Goal: Communication & Community: Answer question/provide support

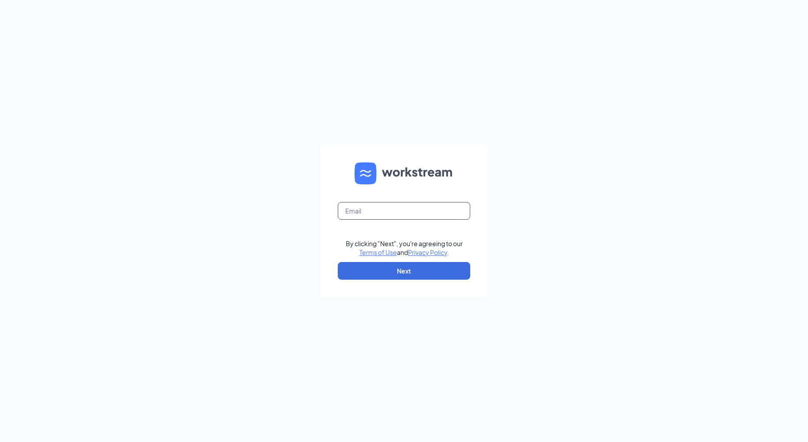
click at [353, 208] on input "text" at bounding box center [404, 211] width 132 height 18
type input "gm1343@blendedstar.com"
click at [405, 273] on button "Next" at bounding box center [404, 271] width 132 height 18
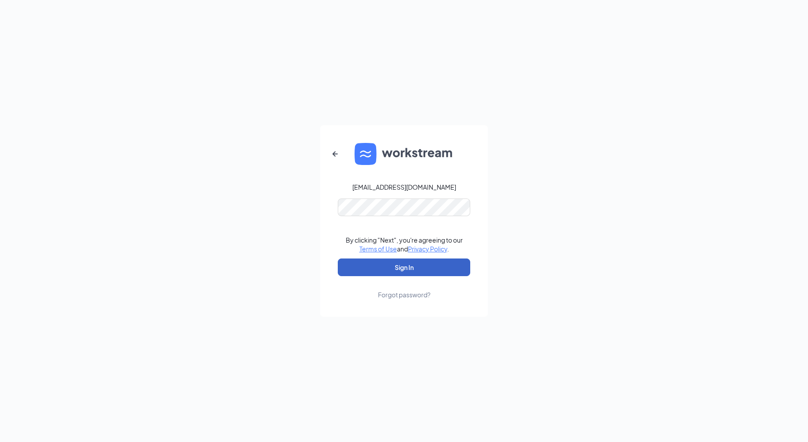
click at [405, 264] on button "Sign In" at bounding box center [404, 268] width 132 height 18
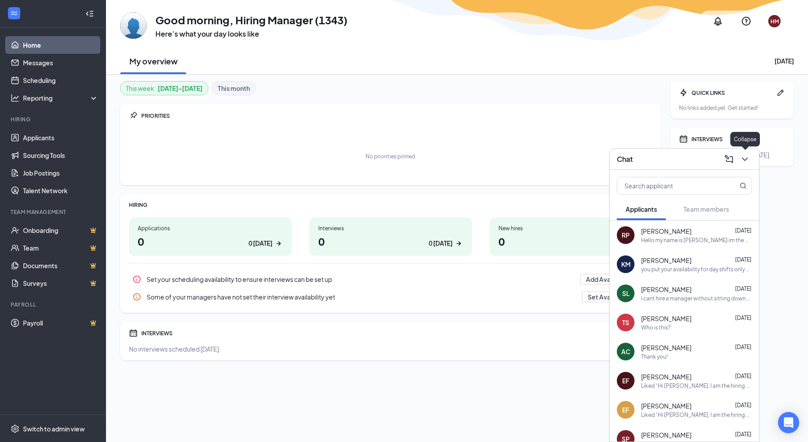
click at [745, 159] on icon "ChevronDown" at bounding box center [745, 160] width 6 height 4
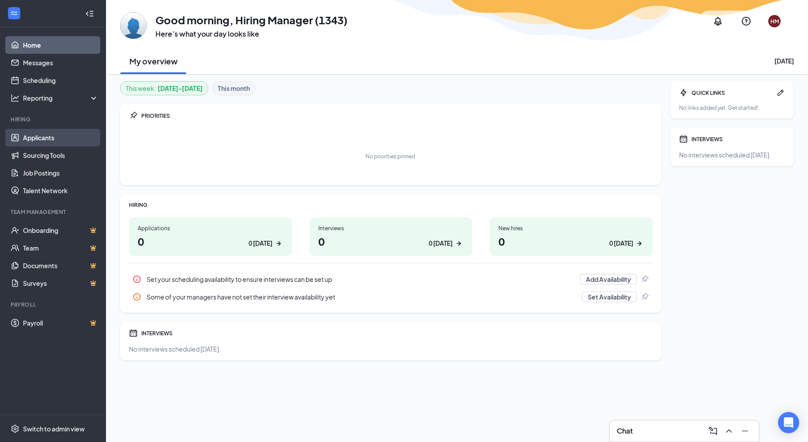
click at [50, 139] on link "Applicants" at bounding box center [60, 138] width 75 height 18
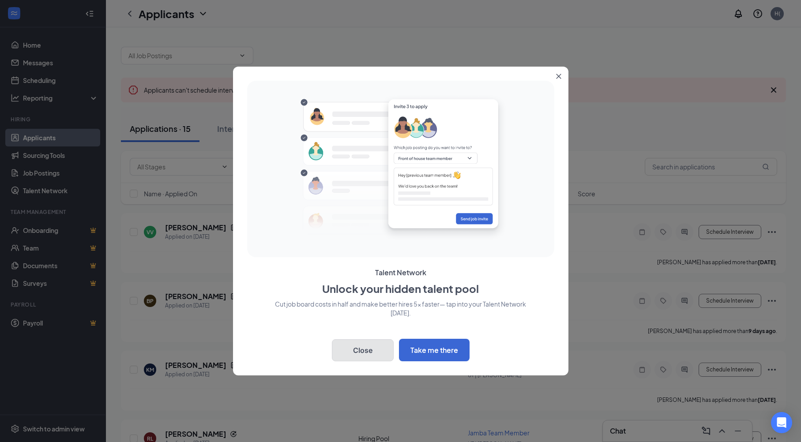
click at [366, 350] on button "Close" at bounding box center [363, 351] width 62 height 22
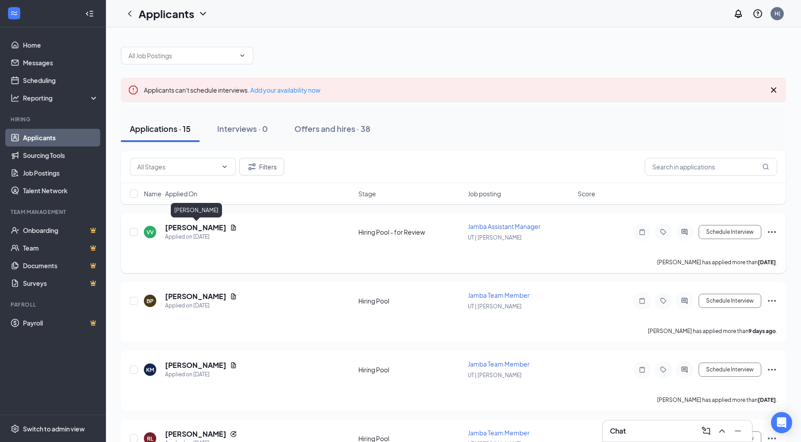
click at [194, 226] on h5 "[PERSON_NAME]" at bounding box center [195, 228] width 61 height 10
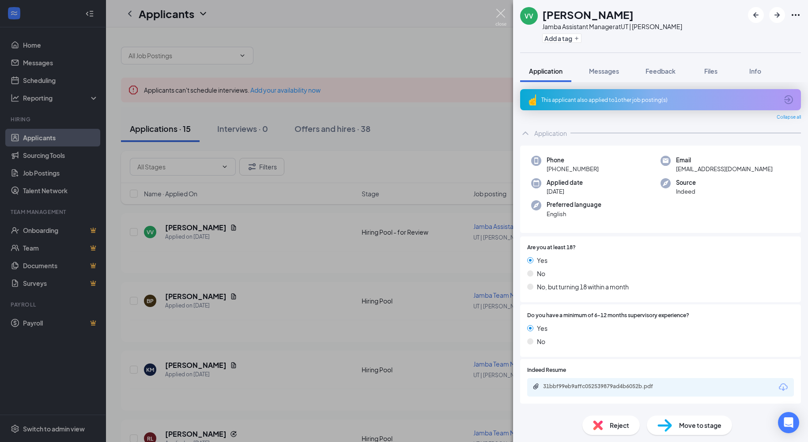
click at [502, 15] on img at bounding box center [500, 17] width 11 height 17
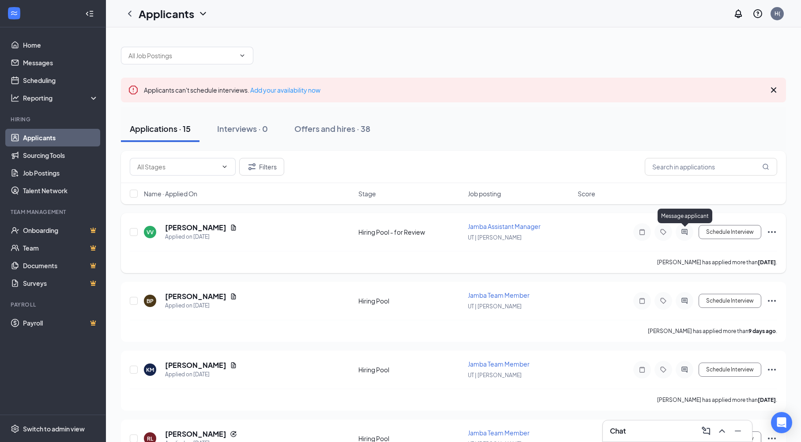
click at [684, 233] on icon "ActiveChat" at bounding box center [684, 232] width 11 height 7
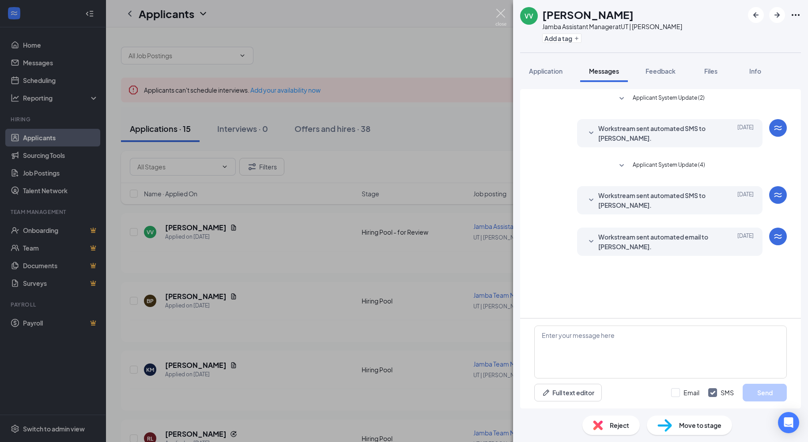
click at [498, 13] on img at bounding box center [500, 17] width 11 height 17
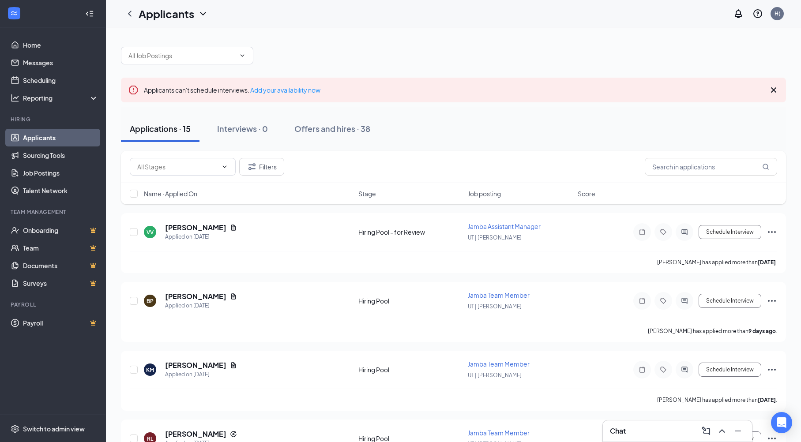
click at [500, 13] on div "Applicants H(" at bounding box center [453, 13] width 695 height 27
click at [723, 434] on icon "ChevronUp" at bounding box center [722, 431] width 11 height 11
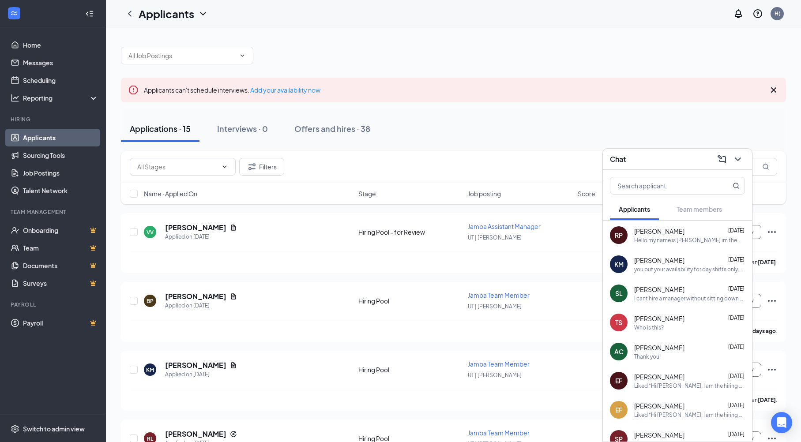
click at [655, 234] on span "[PERSON_NAME]" at bounding box center [659, 231] width 50 height 9
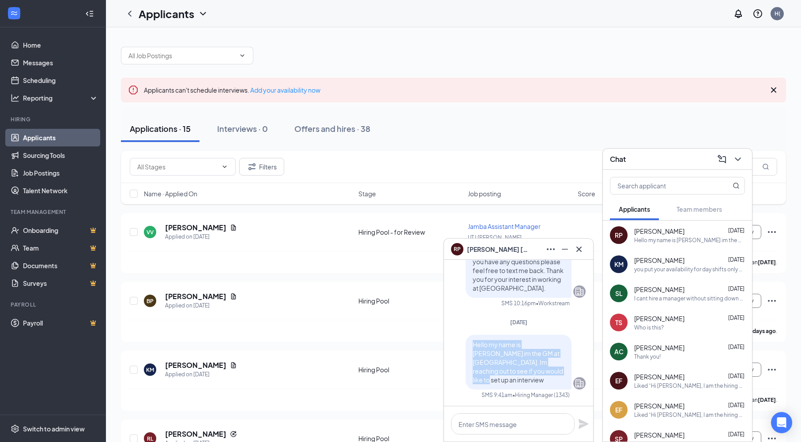
drag, startPoint x: 466, startPoint y: 355, endPoint x: 555, endPoint y: 389, distance: 95.0
click at [555, 389] on div "Hello my name is [PERSON_NAME] im the GM at [GEOGRAPHIC_DATA]. Im reaching out …" at bounding box center [519, 362] width 106 height 55
drag, startPoint x: 555, startPoint y: 389, endPoint x: 502, endPoint y: 362, distance: 58.4
copy span "Hello my name is [PERSON_NAME] im the GM at [GEOGRAPHIC_DATA]. Im reaching out …"
click at [580, 250] on icon "Cross" at bounding box center [579, 249] width 11 height 11
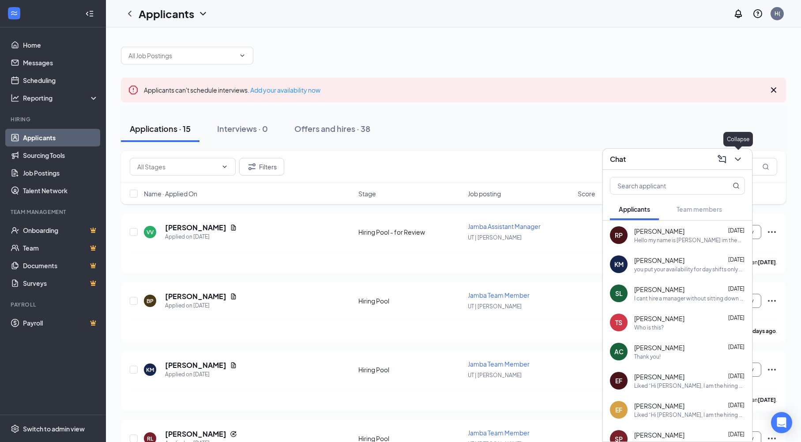
click at [740, 159] on icon "ChevronDown" at bounding box center [738, 160] width 6 height 4
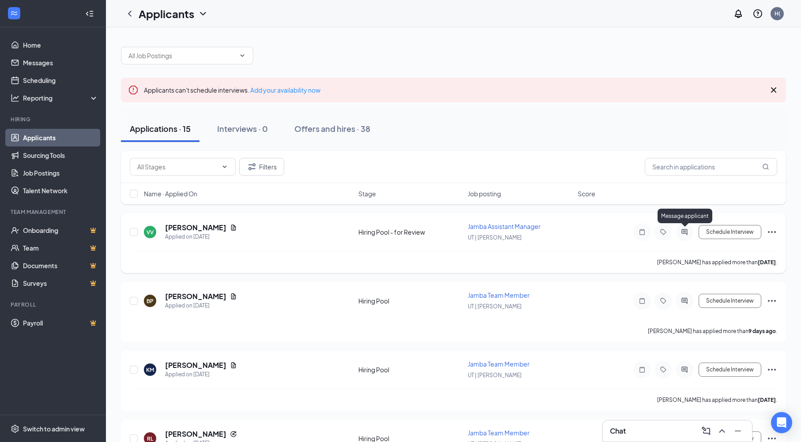
click at [684, 231] on icon "ActiveChat" at bounding box center [685, 232] width 6 height 6
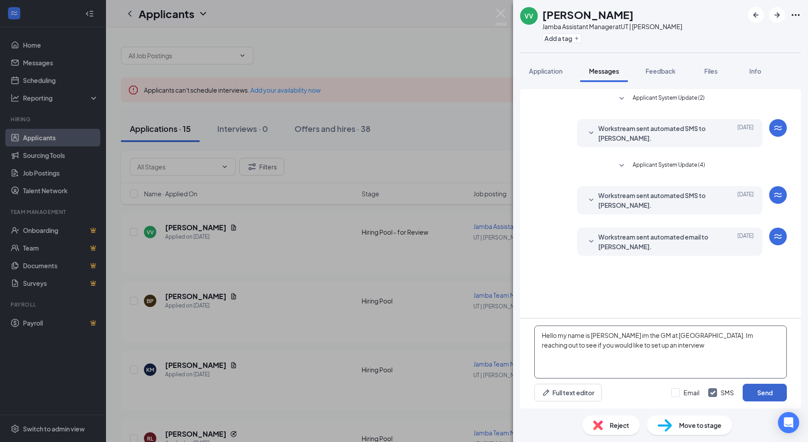
type textarea "Hello my name is [PERSON_NAME] im the GM at [GEOGRAPHIC_DATA]. Im reaching out …"
click at [760, 396] on button "Send" at bounding box center [765, 393] width 44 height 18
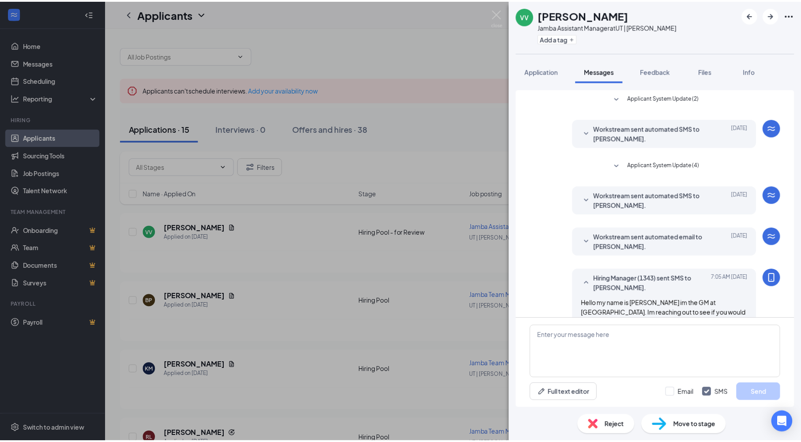
scroll to position [13, 0]
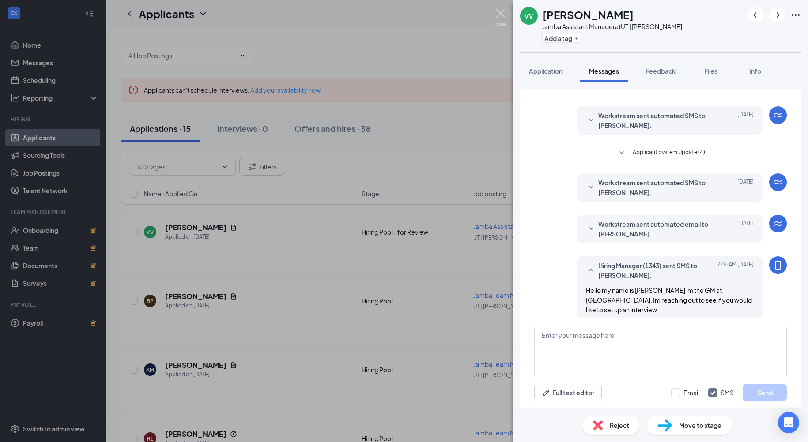
click at [501, 12] on img at bounding box center [500, 17] width 11 height 17
